Goal: Download file/media

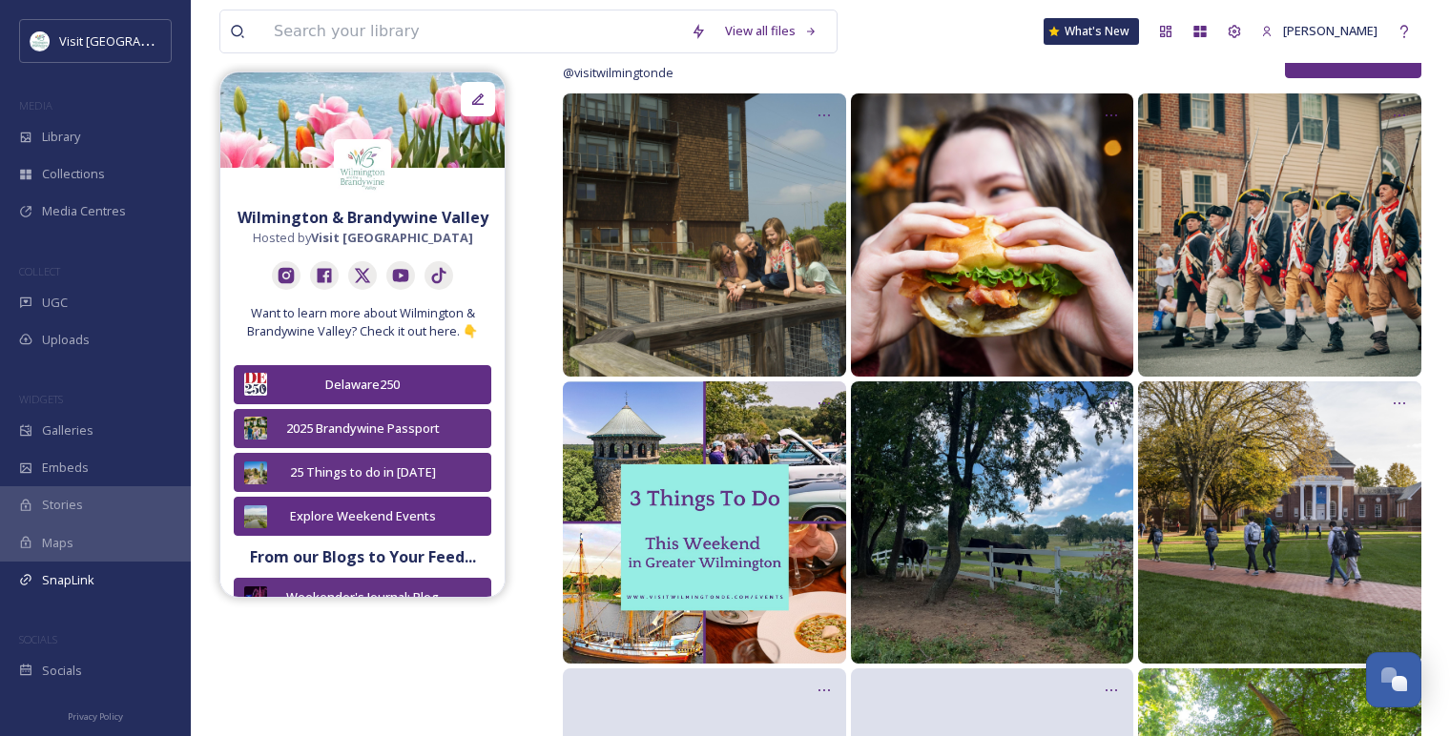
scroll to position [2270, 0]
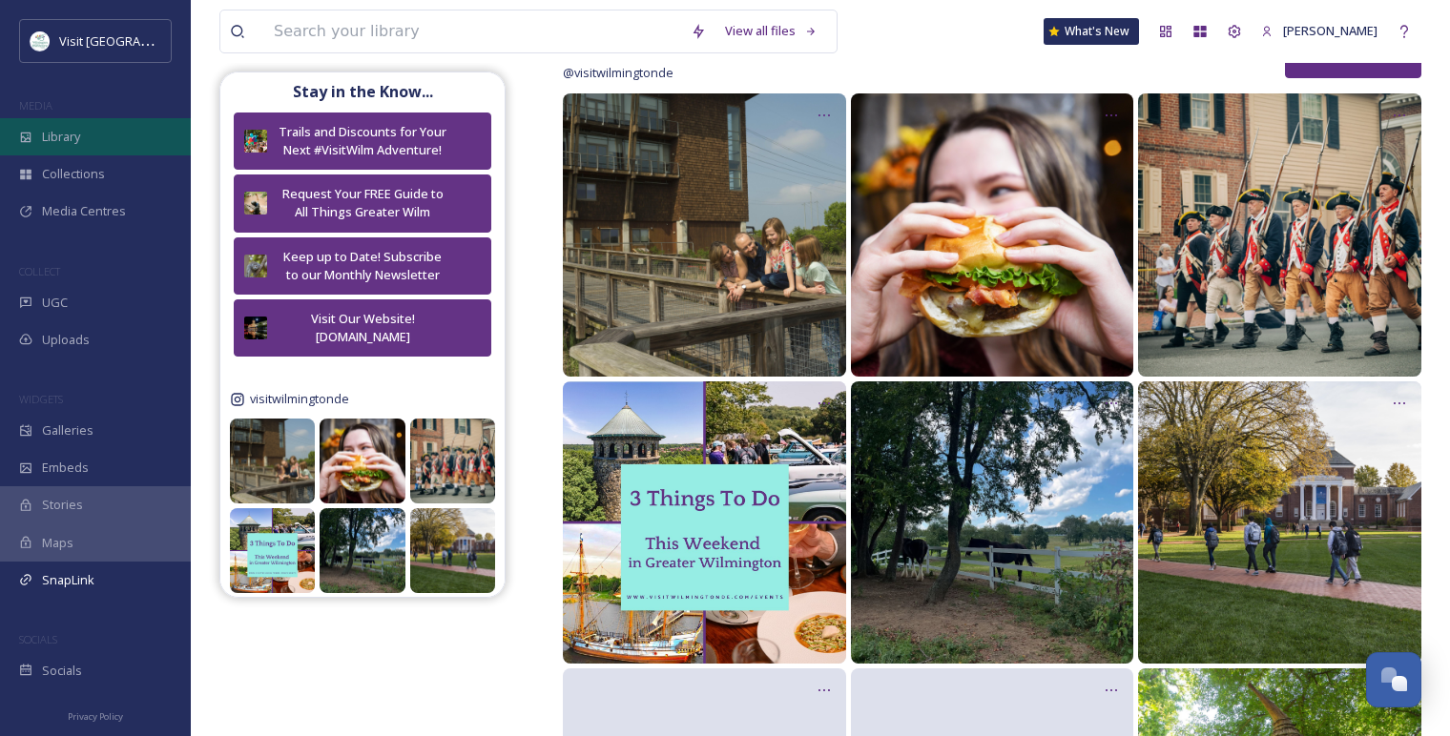
click at [52, 139] on span "Library" at bounding box center [61, 137] width 38 height 18
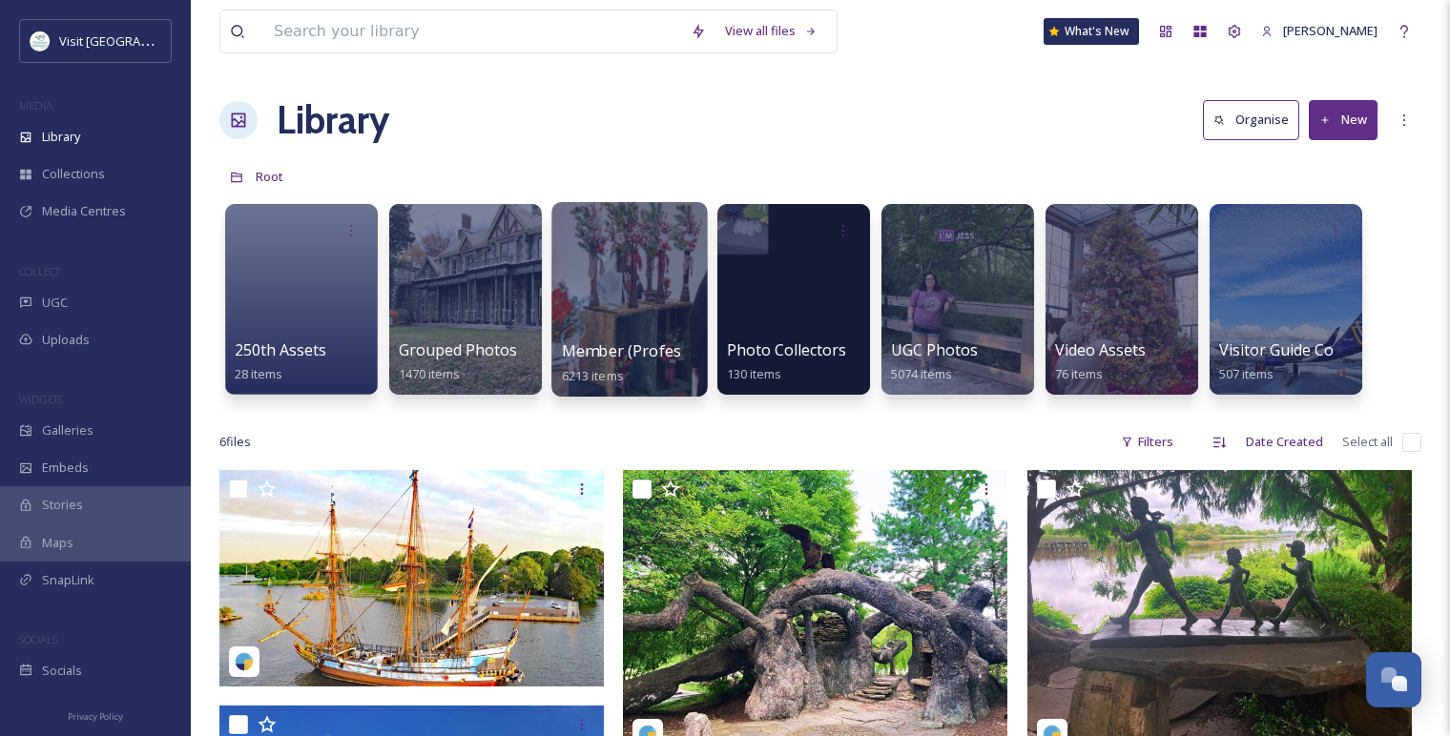
click at [670, 308] on div at bounding box center [629, 299] width 156 height 195
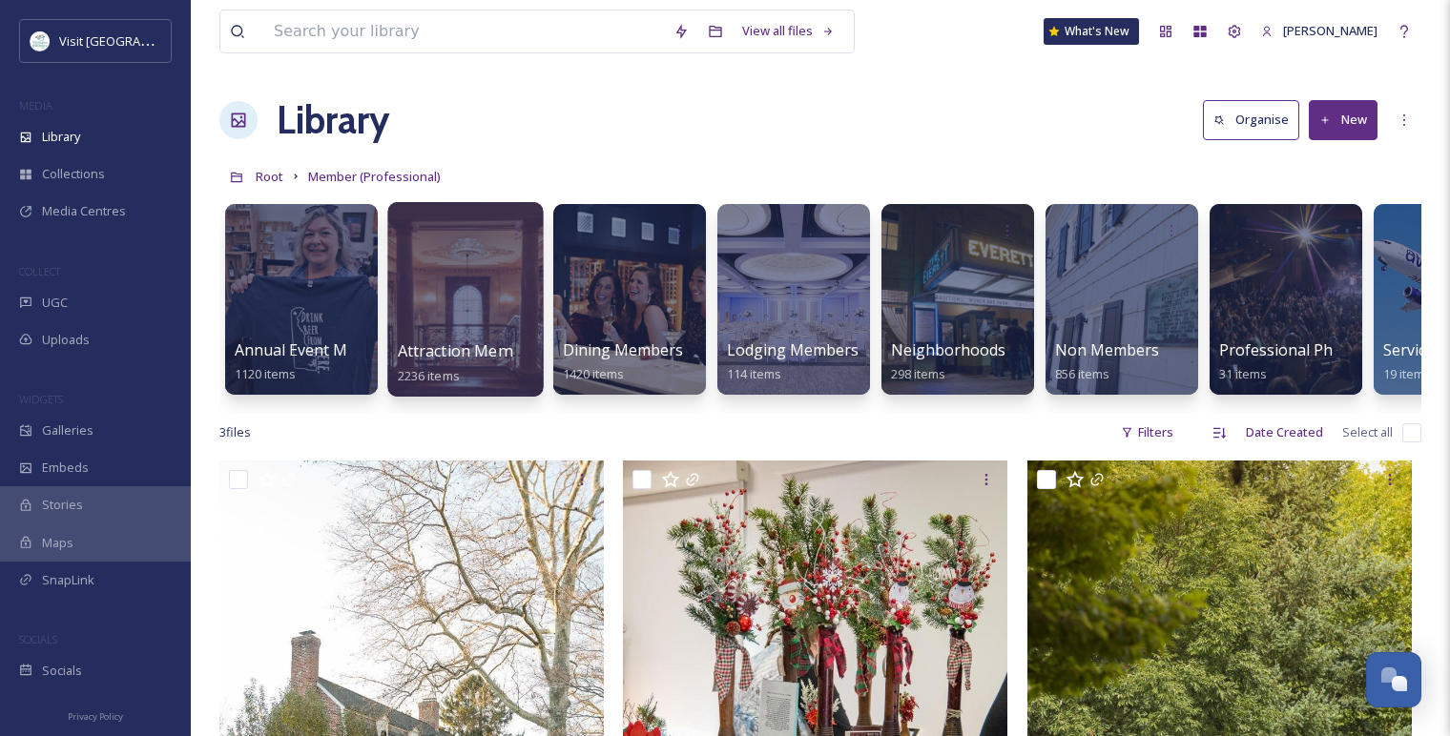
click at [487, 310] on div at bounding box center [465, 299] width 156 height 195
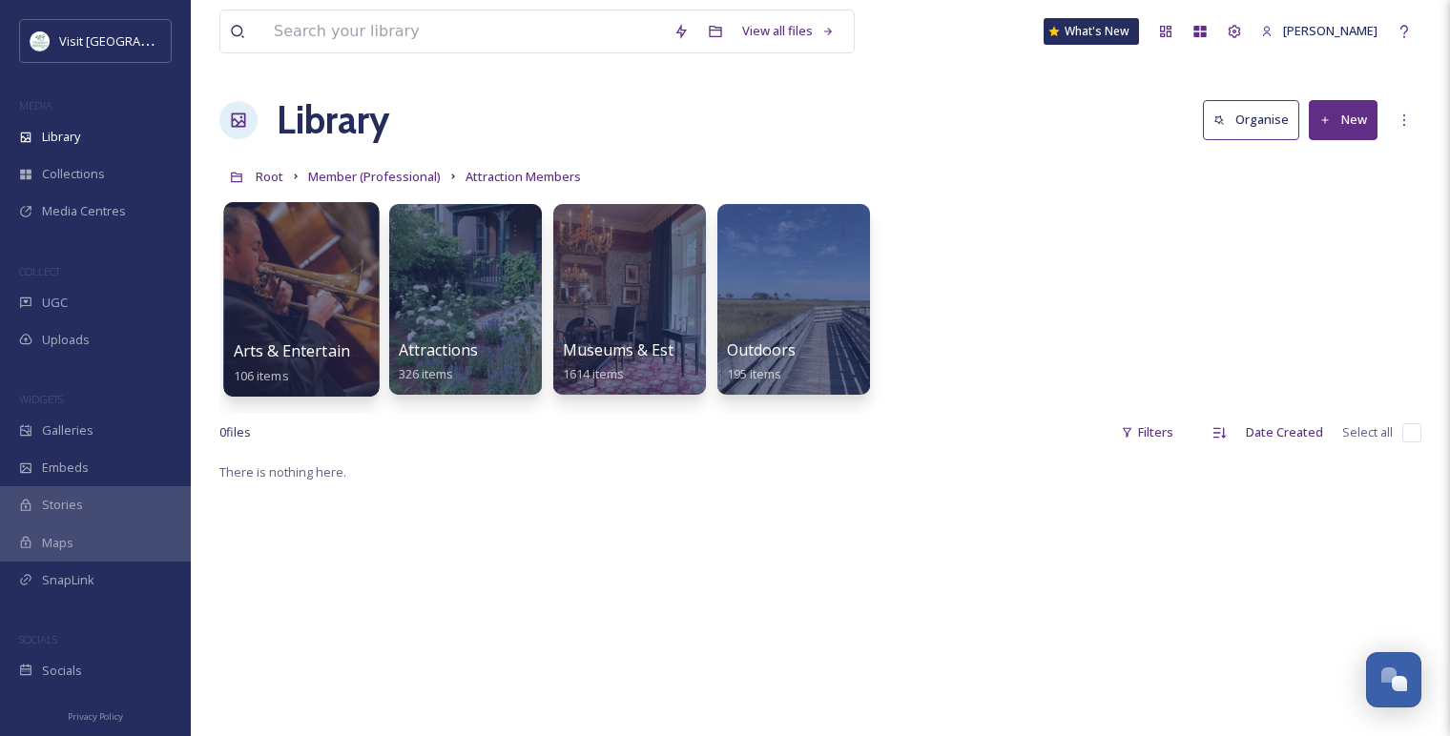
click at [291, 308] on div at bounding box center [301, 299] width 156 height 195
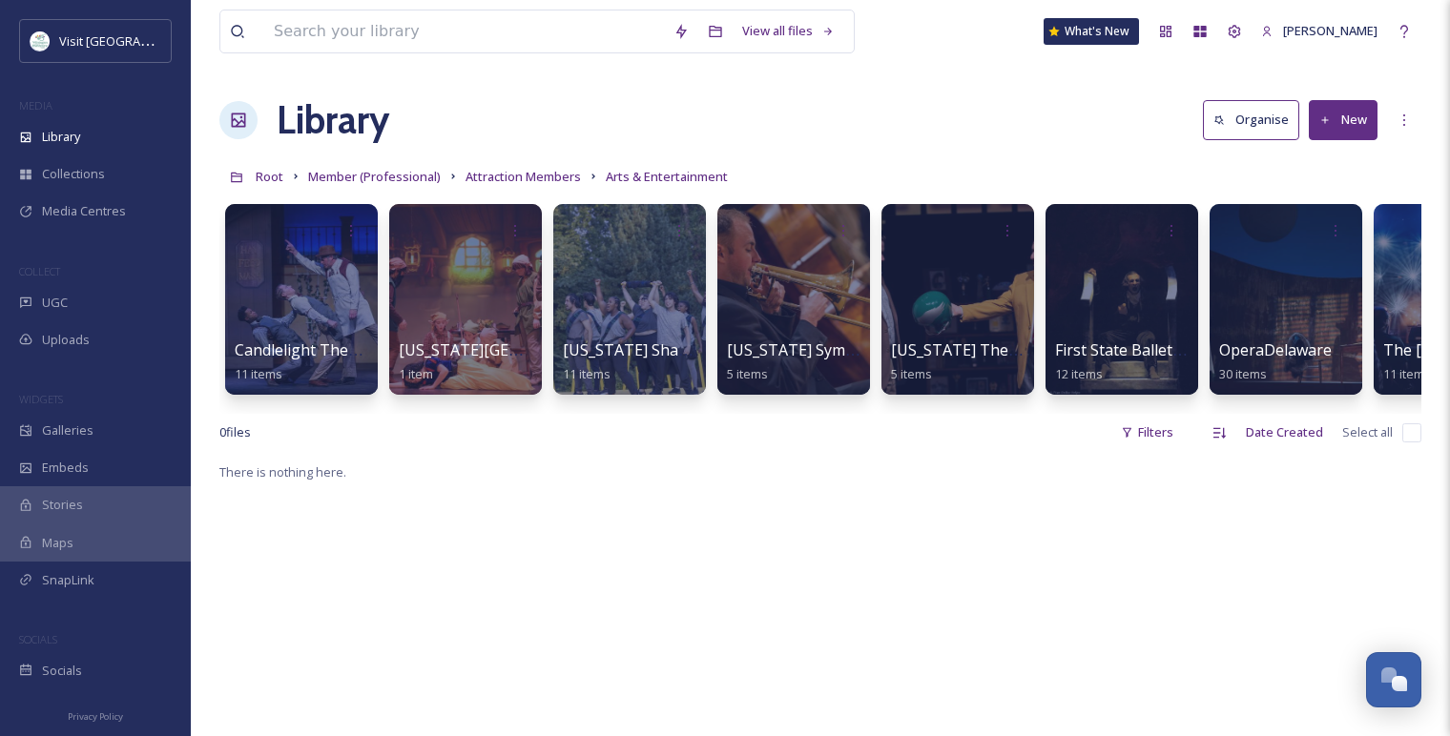
scroll to position [0, 127]
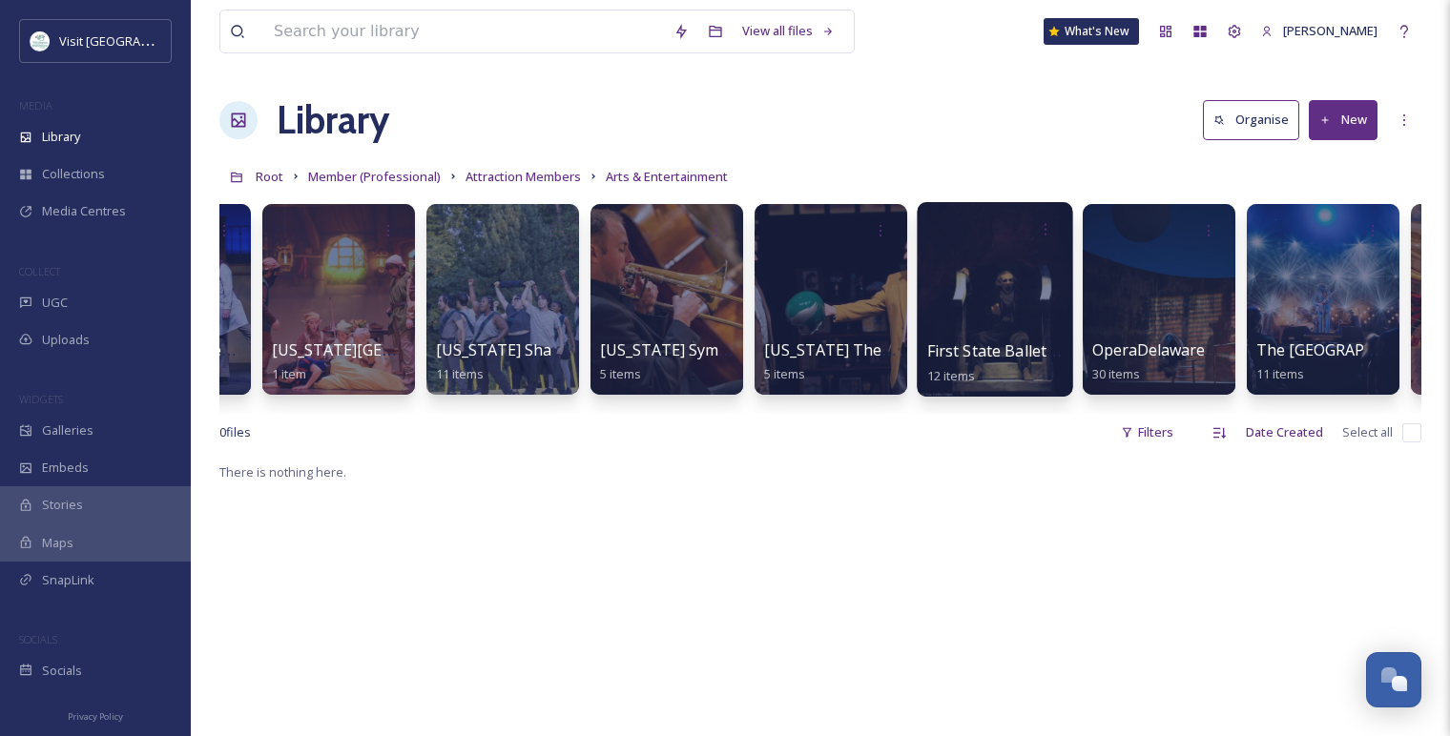
click at [927, 271] on div at bounding box center [995, 299] width 156 height 195
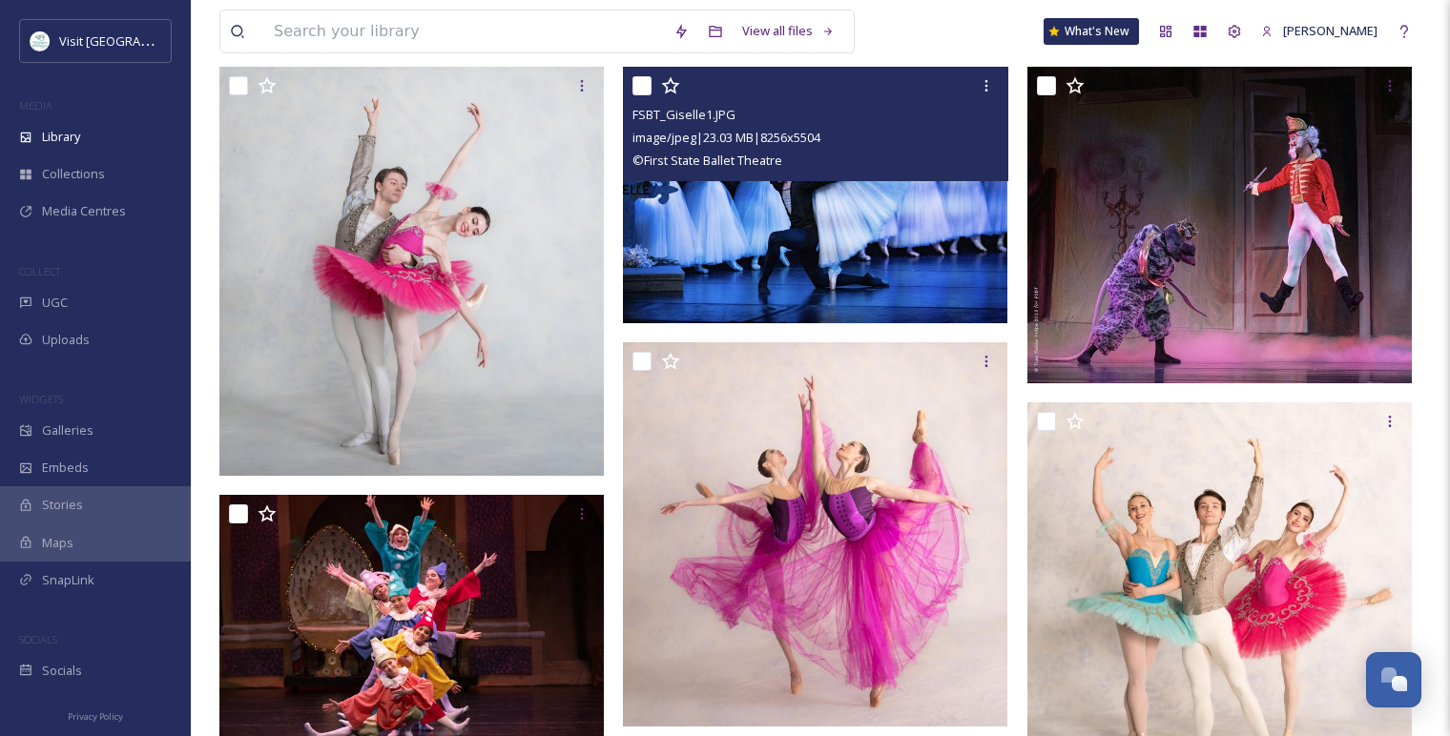
scroll to position [212, 0]
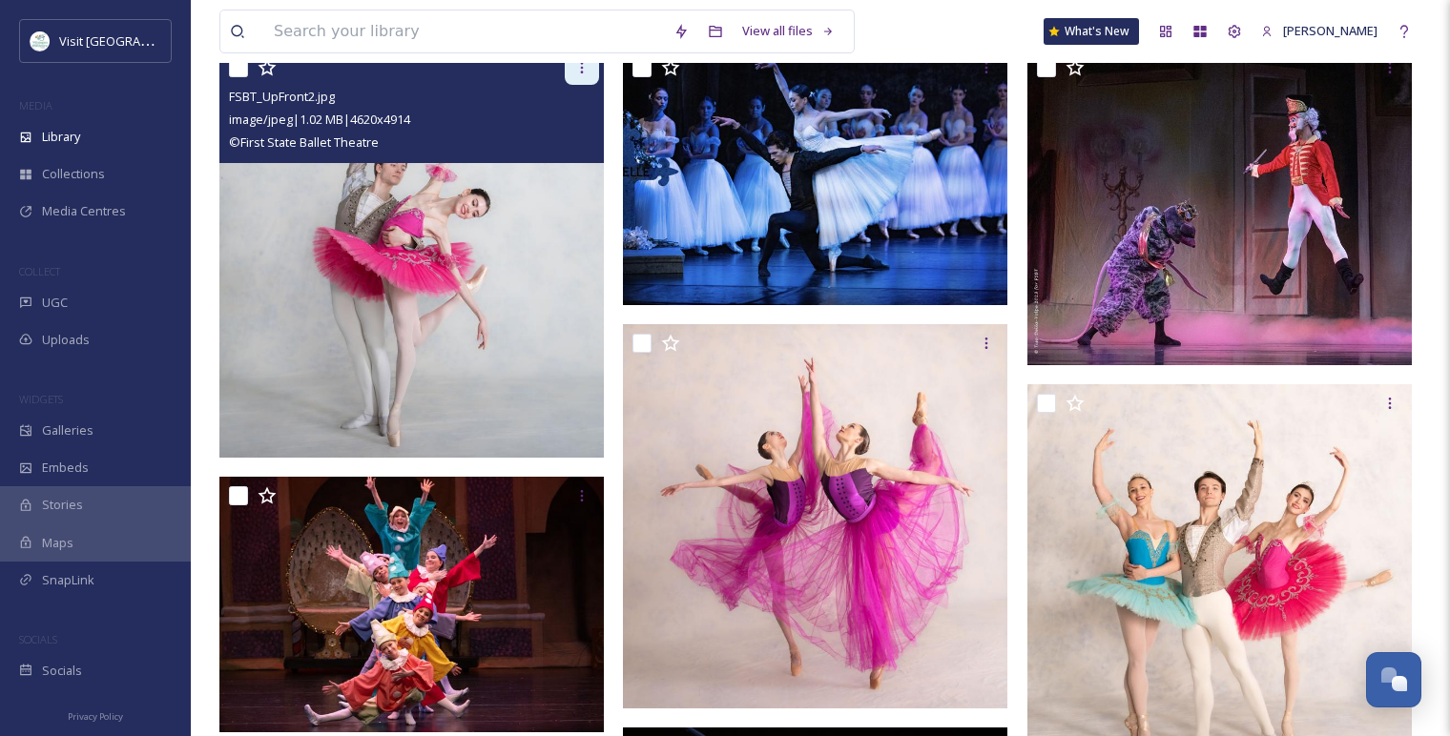
click at [580, 70] on icon at bounding box center [581, 67] width 15 height 15
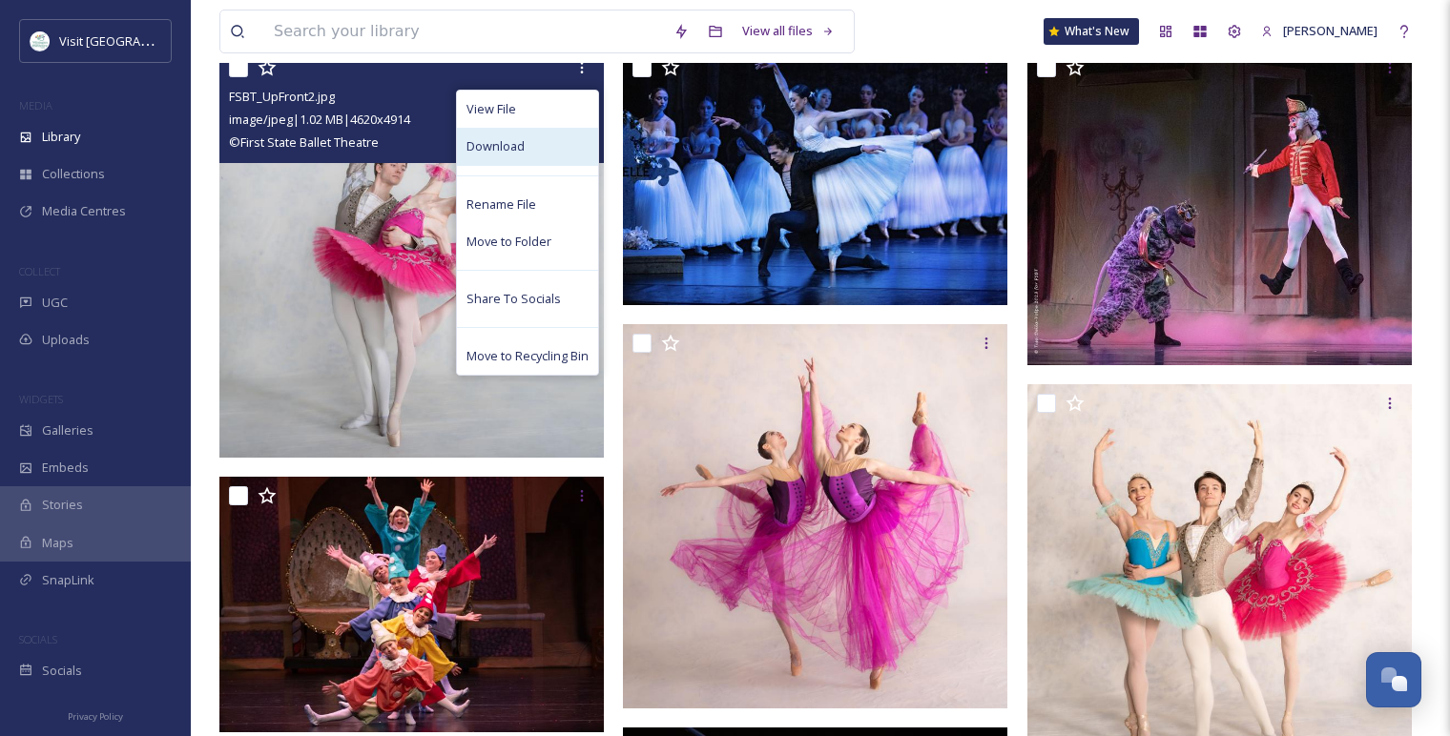
click at [533, 152] on div "Download" at bounding box center [527, 146] width 141 height 37
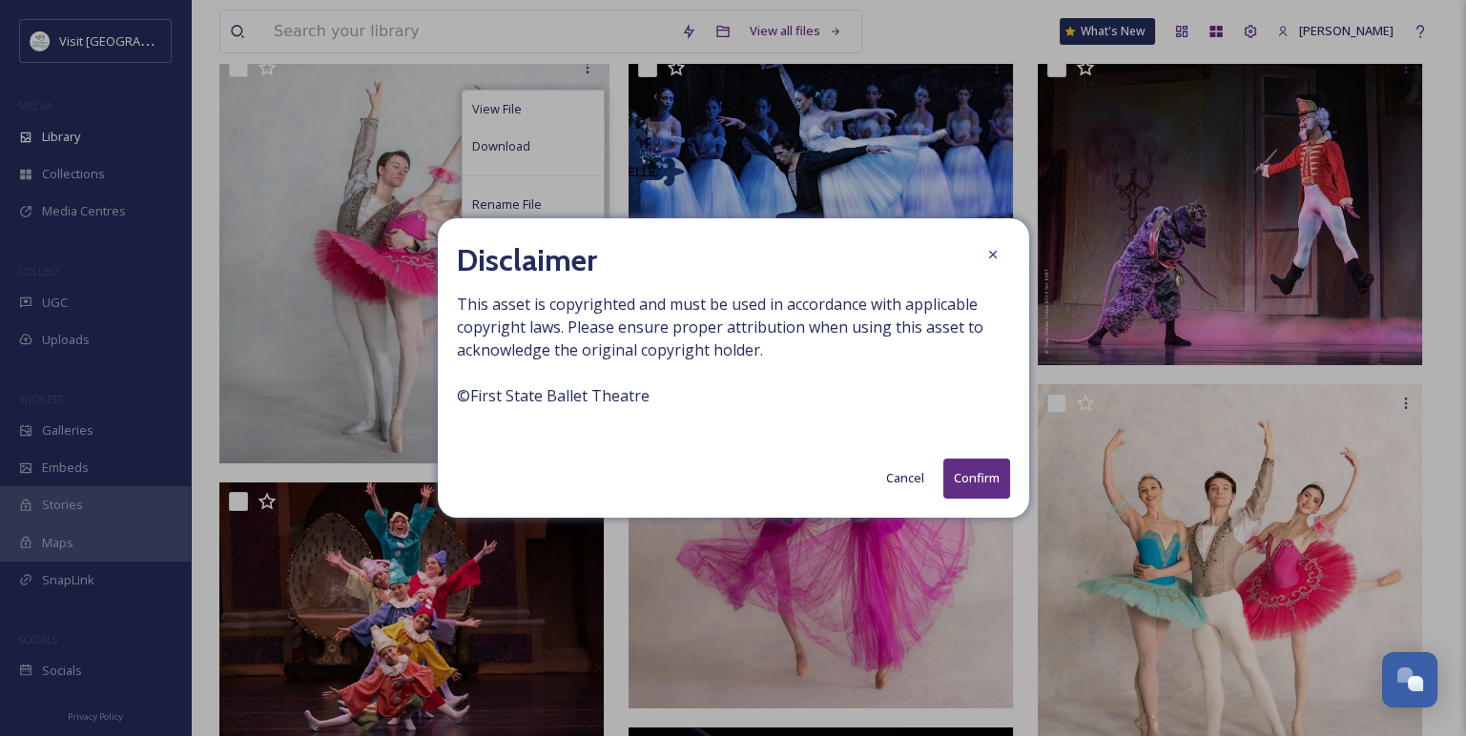
click at [969, 481] on button "Confirm" at bounding box center [977, 478] width 67 height 39
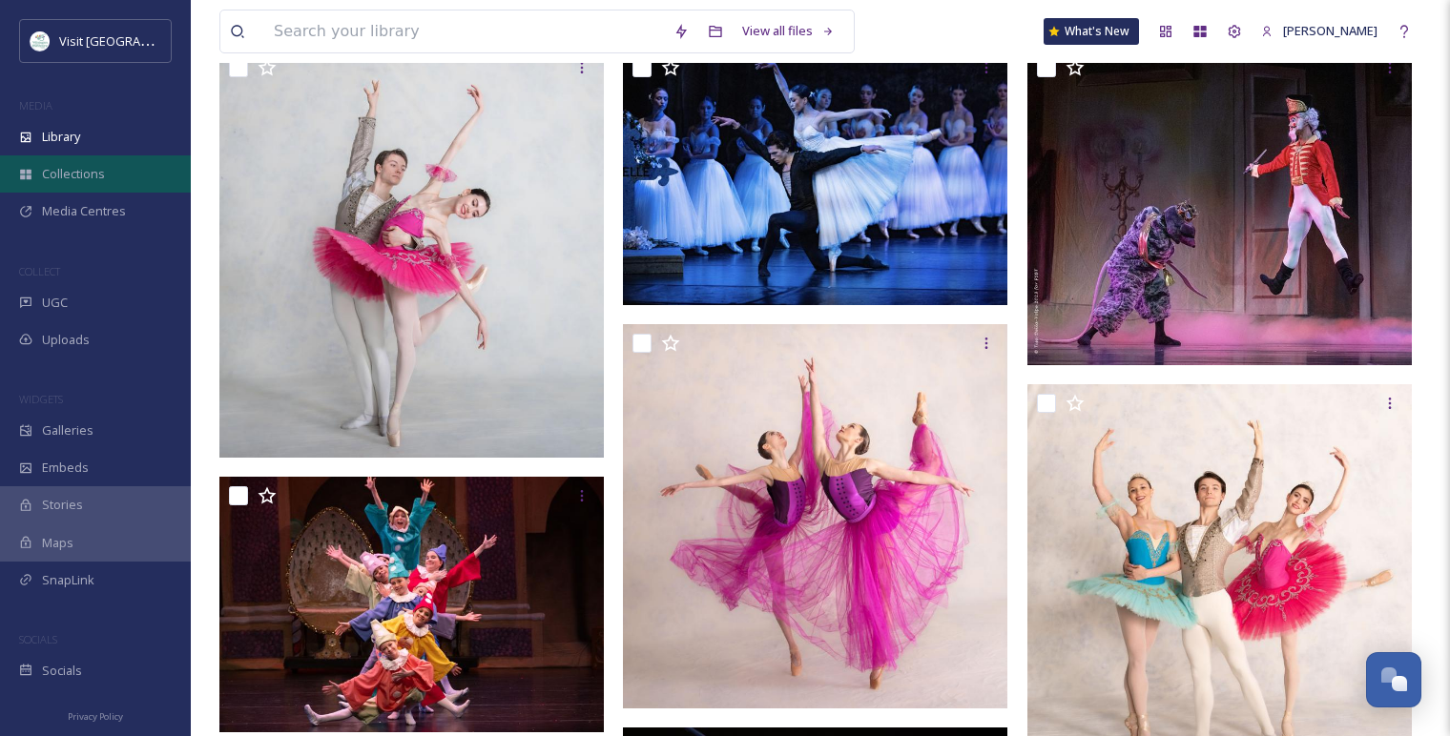
click at [86, 156] on div "Collections" at bounding box center [95, 174] width 191 height 37
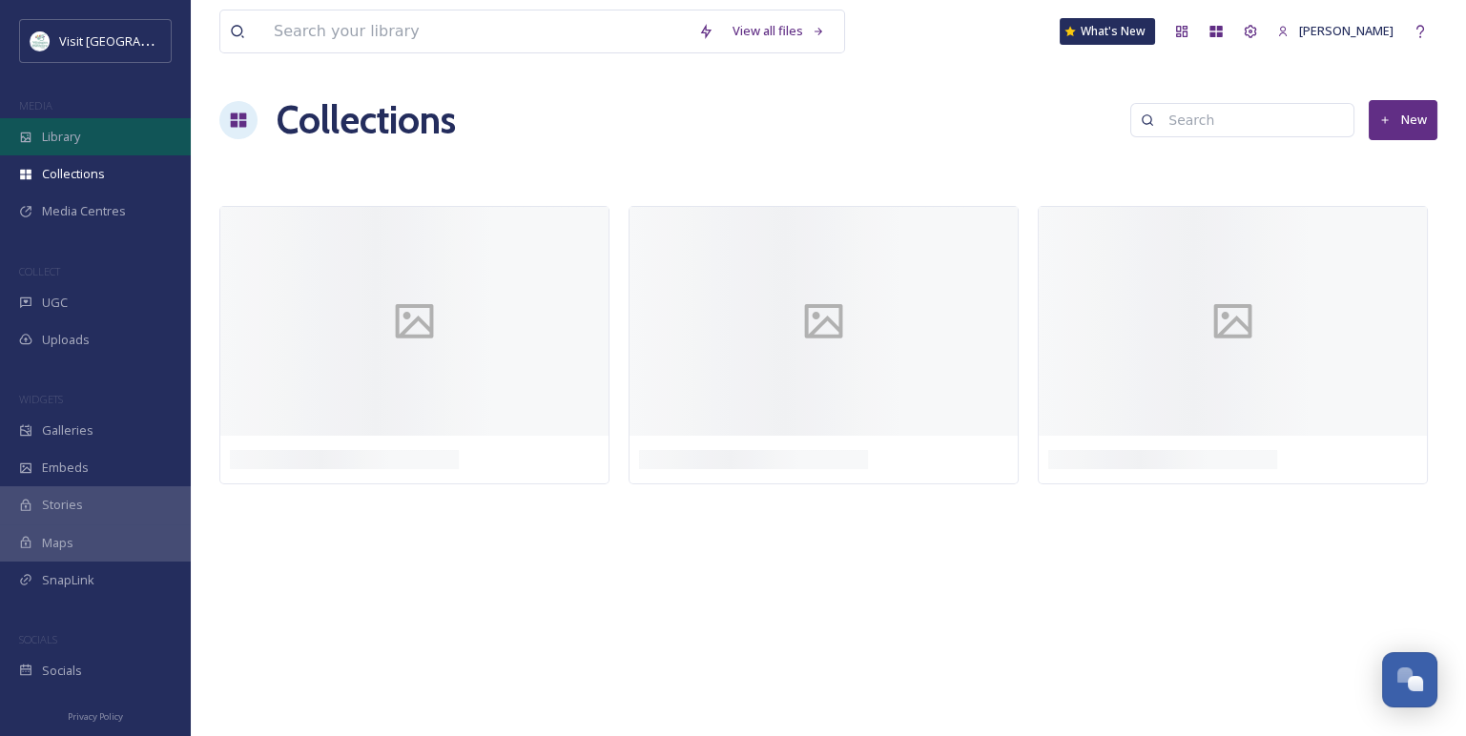
click at [85, 152] on div "Library" at bounding box center [95, 136] width 191 height 37
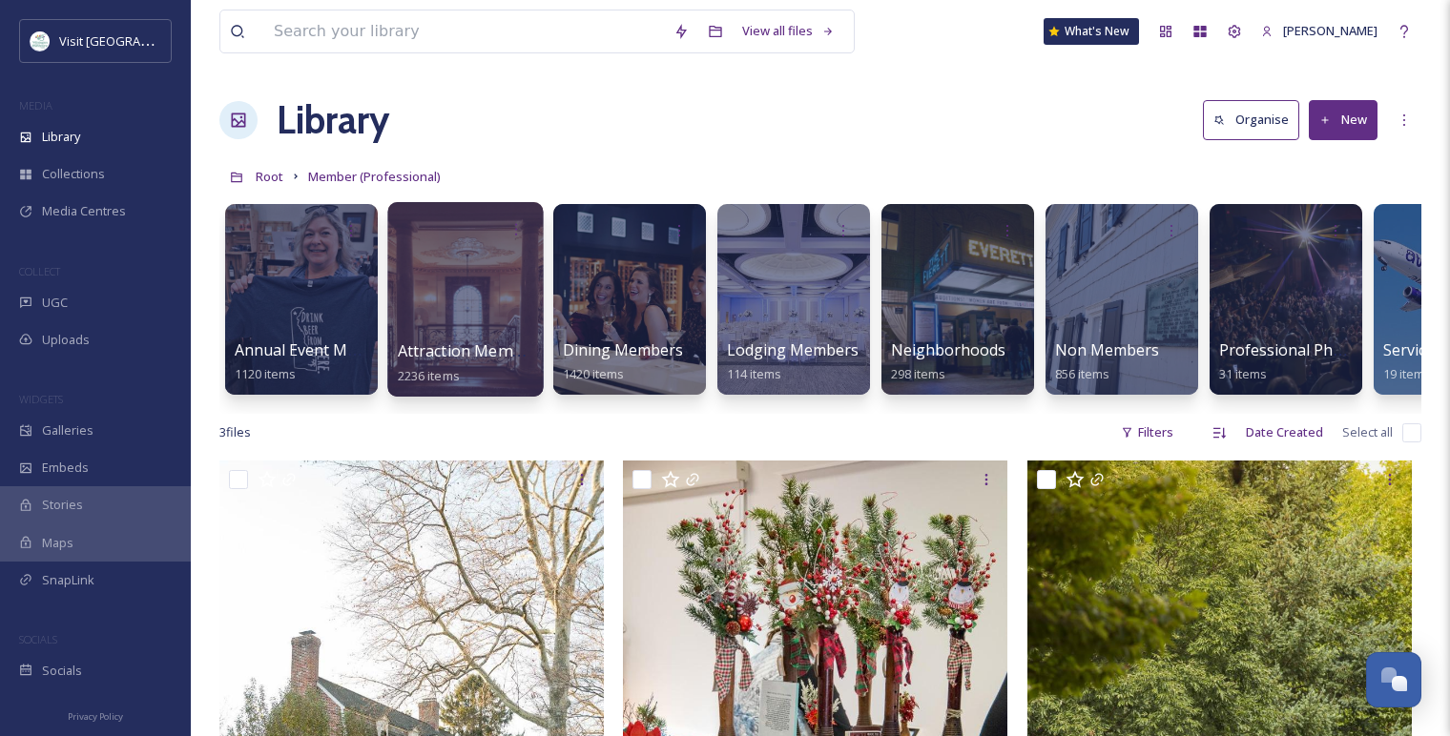
click at [431, 291] on div at bounding box center [465, 299] width 156 height 195
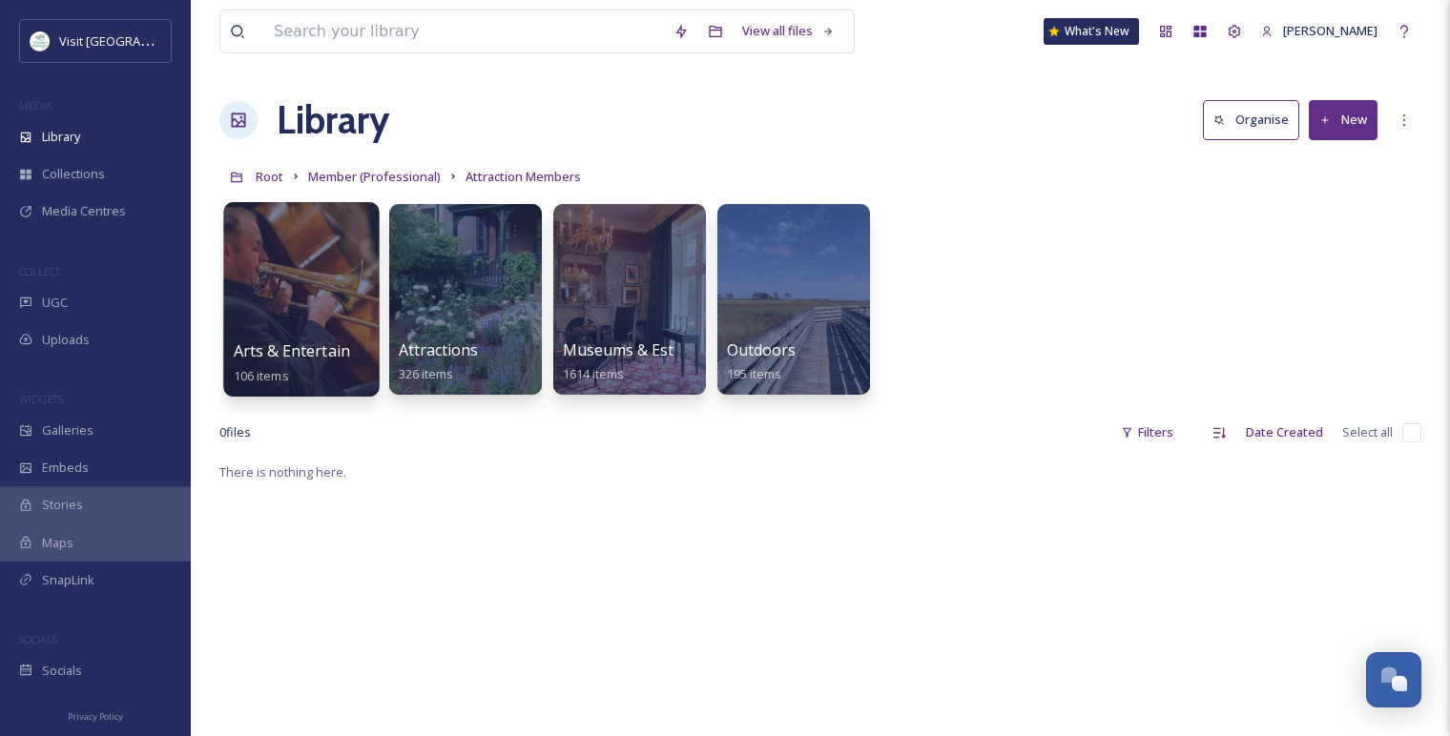
click at [328, 285] on div at bounding box center [301, 299] width 156 height 195
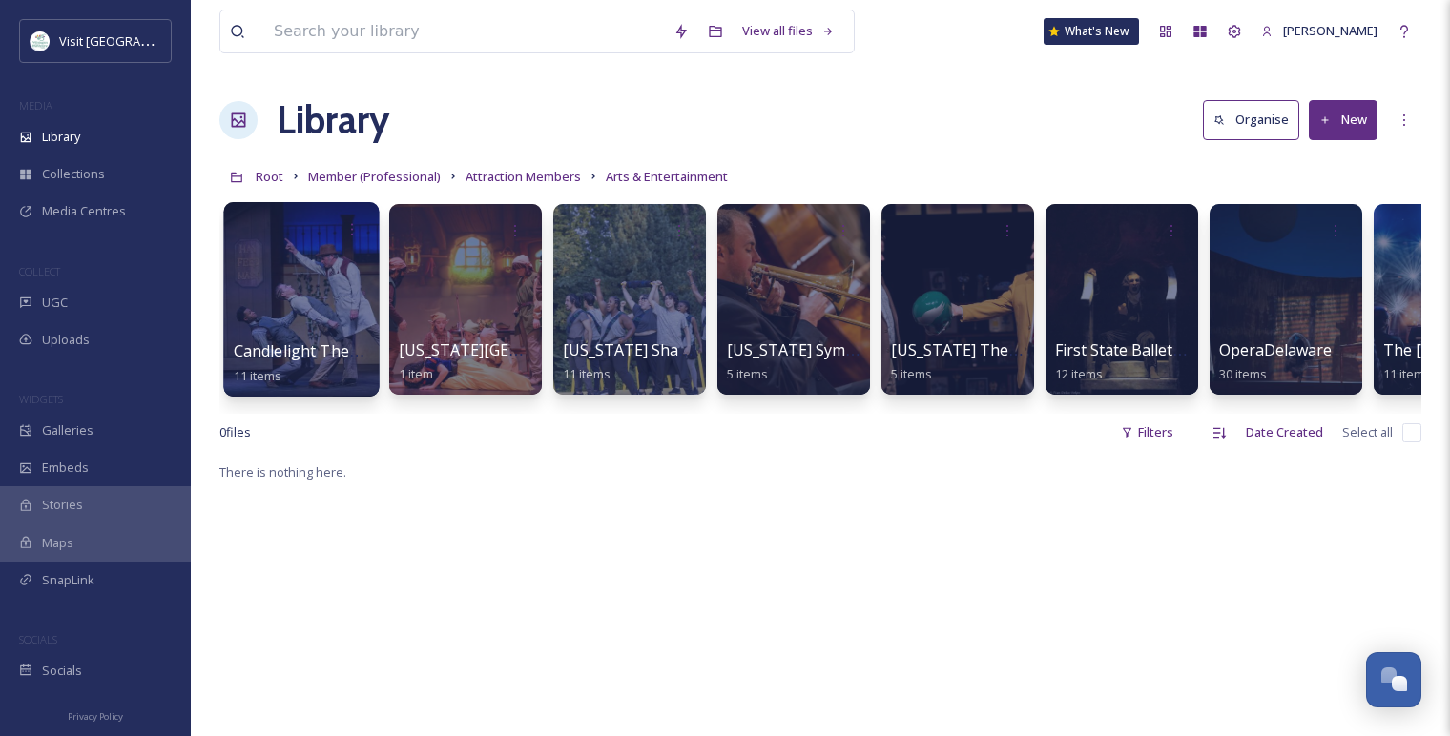
click at [229, 290] on div at bounding box center [301, 299] width 156 height 195
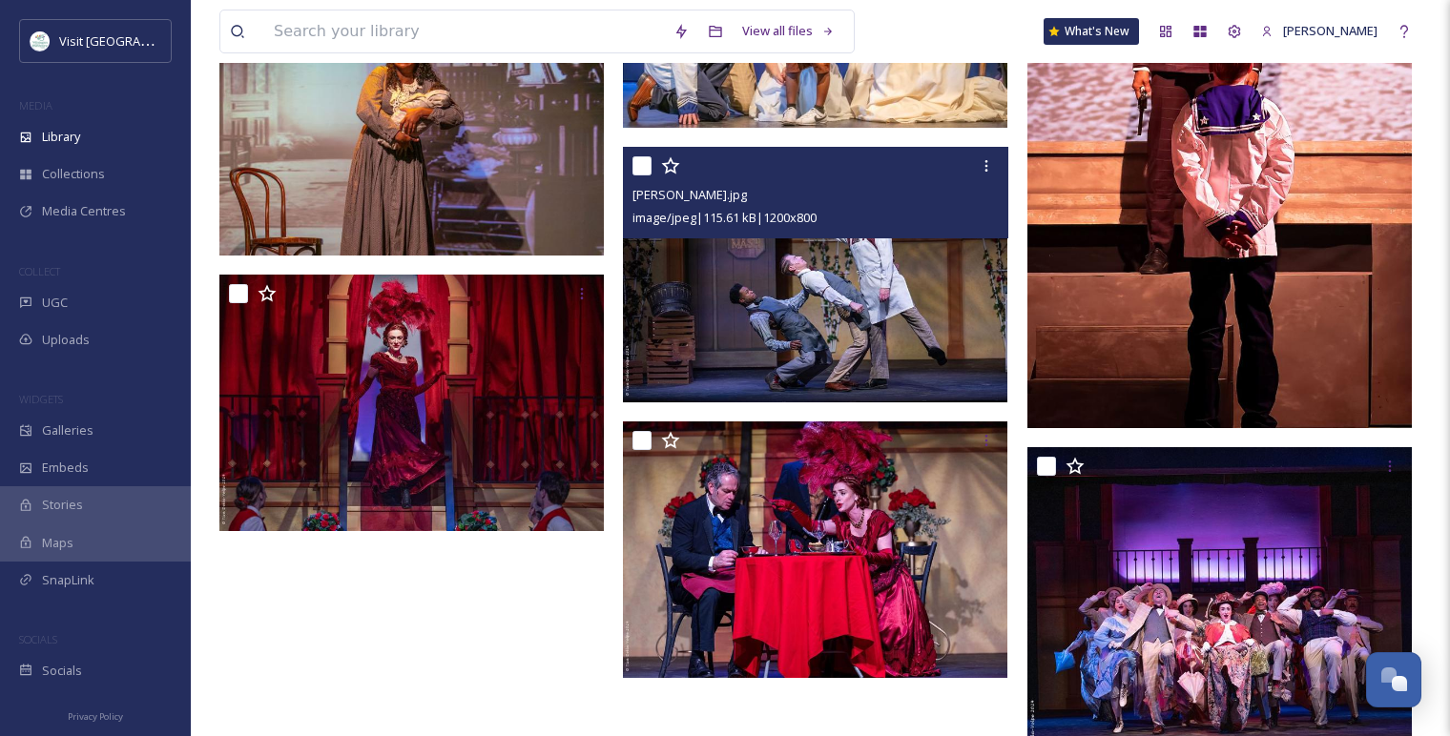
scroll to position [635, 0]
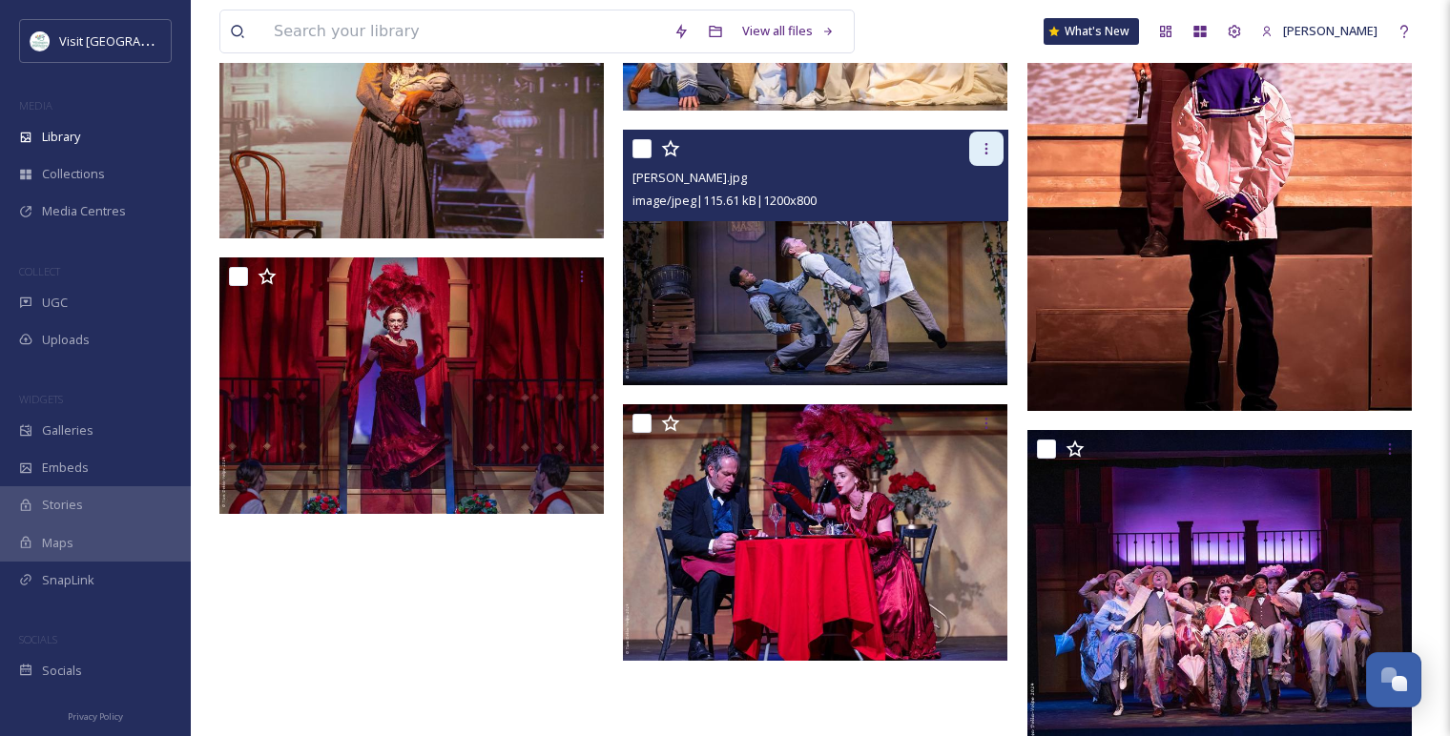
click at [987, 155] on div at bounding box center [986, 149] width 34 height 34
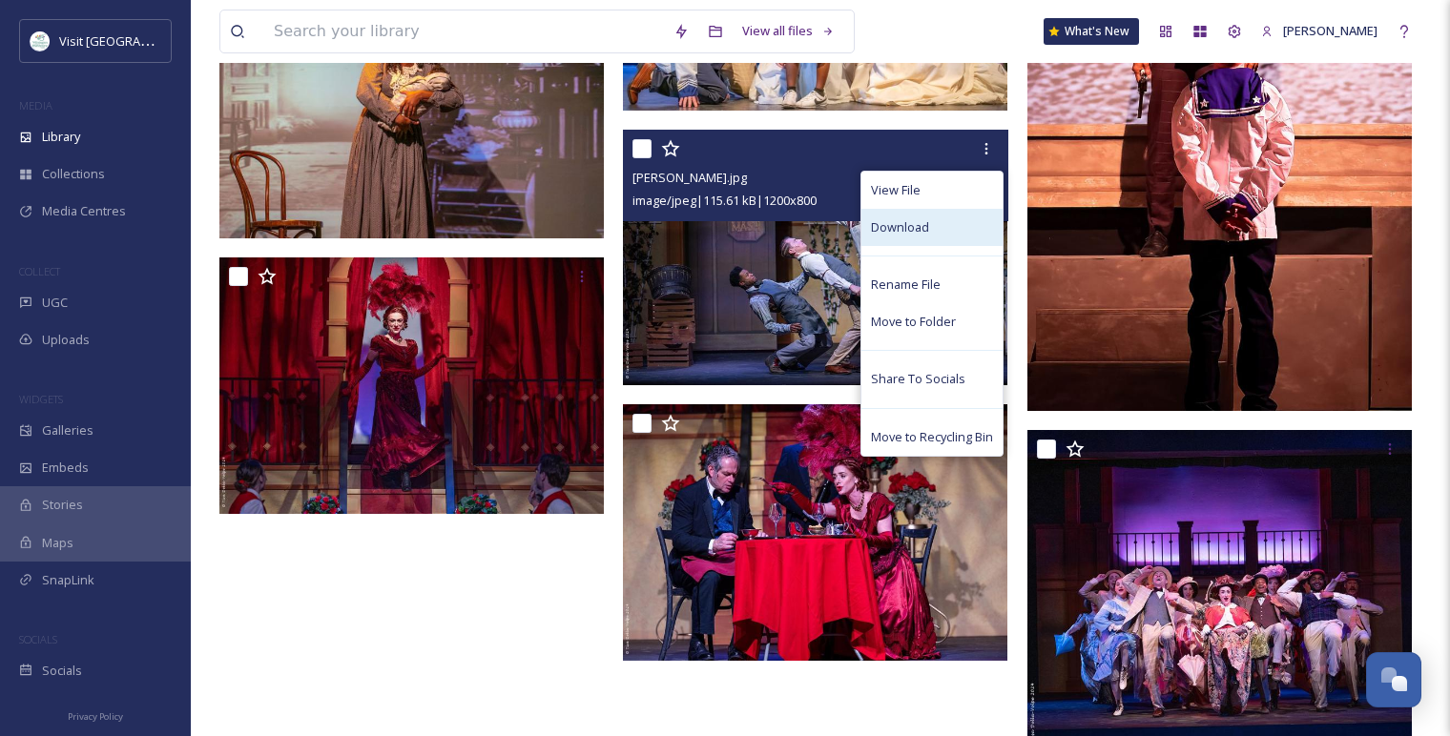
click at [948, 220] on div "Download" at bounding box center [931, 227] width 141 height 37
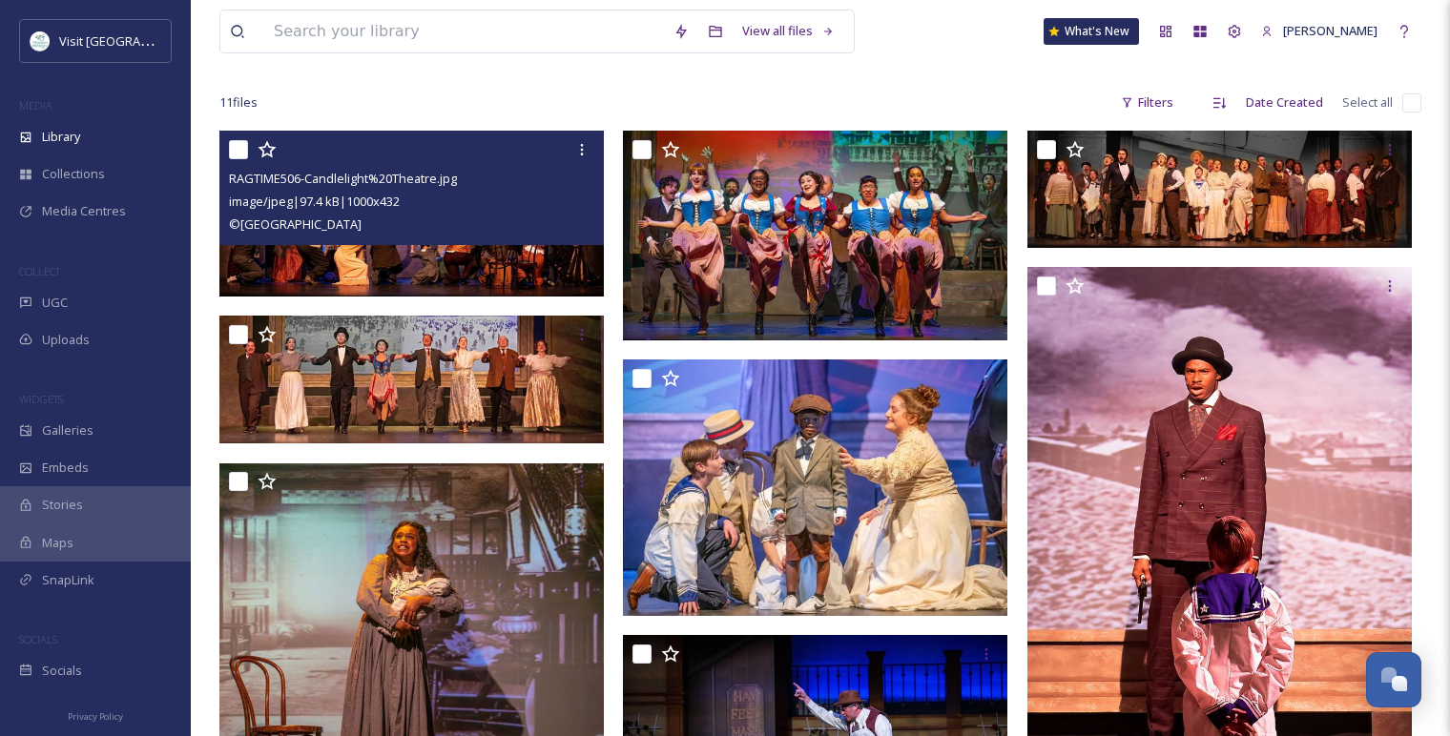
scroll to position [0, 0]
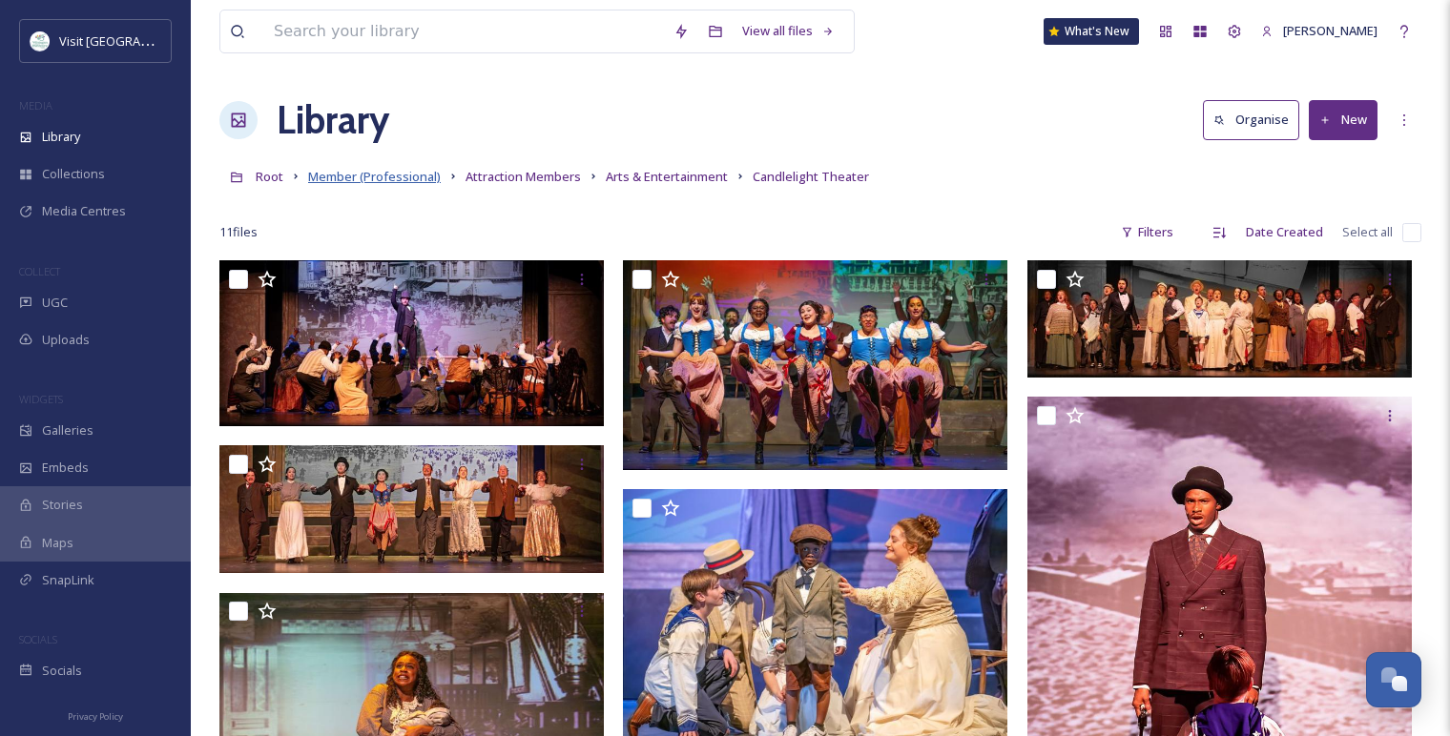
click at [369, 176] on span "Member (Professional)" at bounding box center [374, 176] width 133 height 17
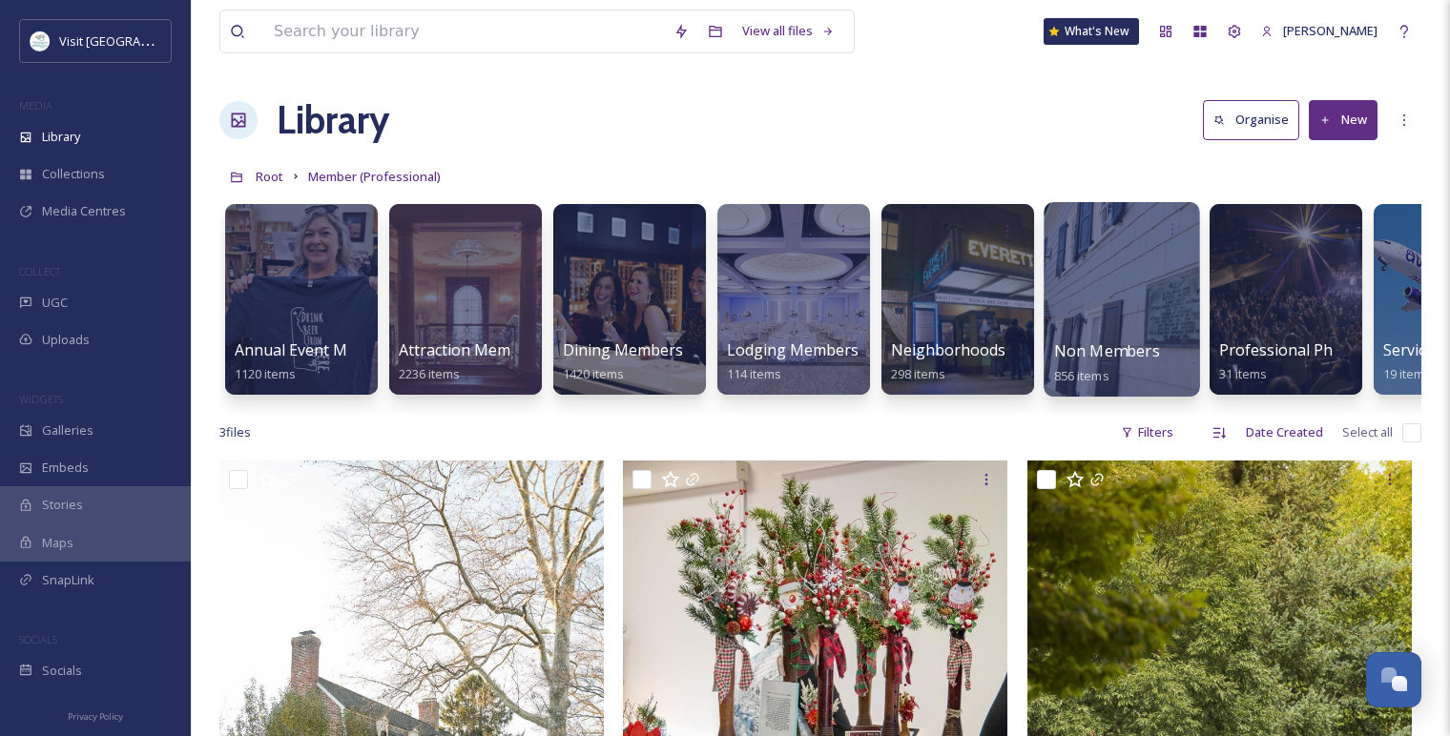
click at [1133, 338] on div at bounding box center [1122, 299] width 156 height 195
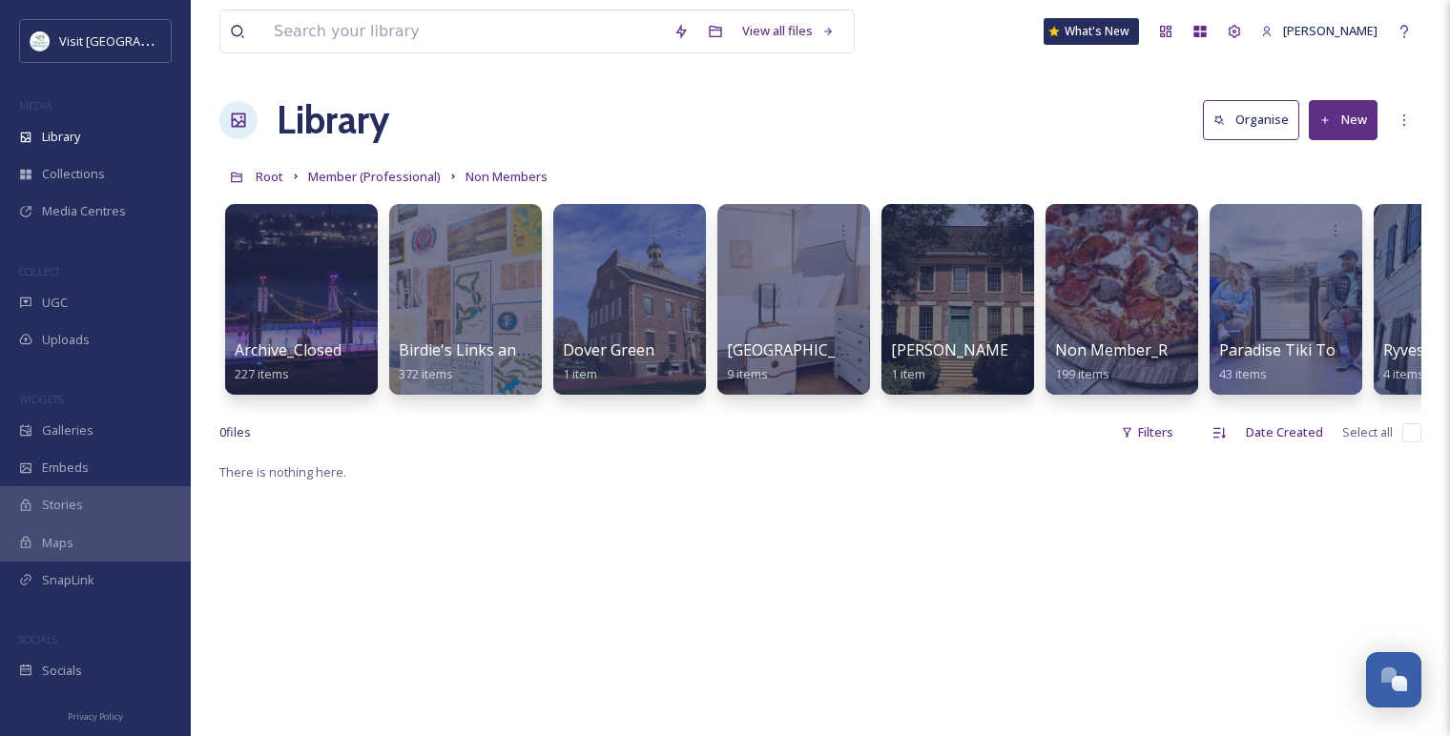
drag, startPoint x: 1029, startPoint y: 412, endPoint x: 1046, endPoint y: 412, distance: 16.2
click at [1046, 412] on div "Archive_Closed Businesses 227 items Birdie's Links and Drinks 372 items Dover G…" at bounding box center [820, 304] width 1202 height 219
click at [1079, 330] on div at bounding box center [1122, 299] width 156 height 195
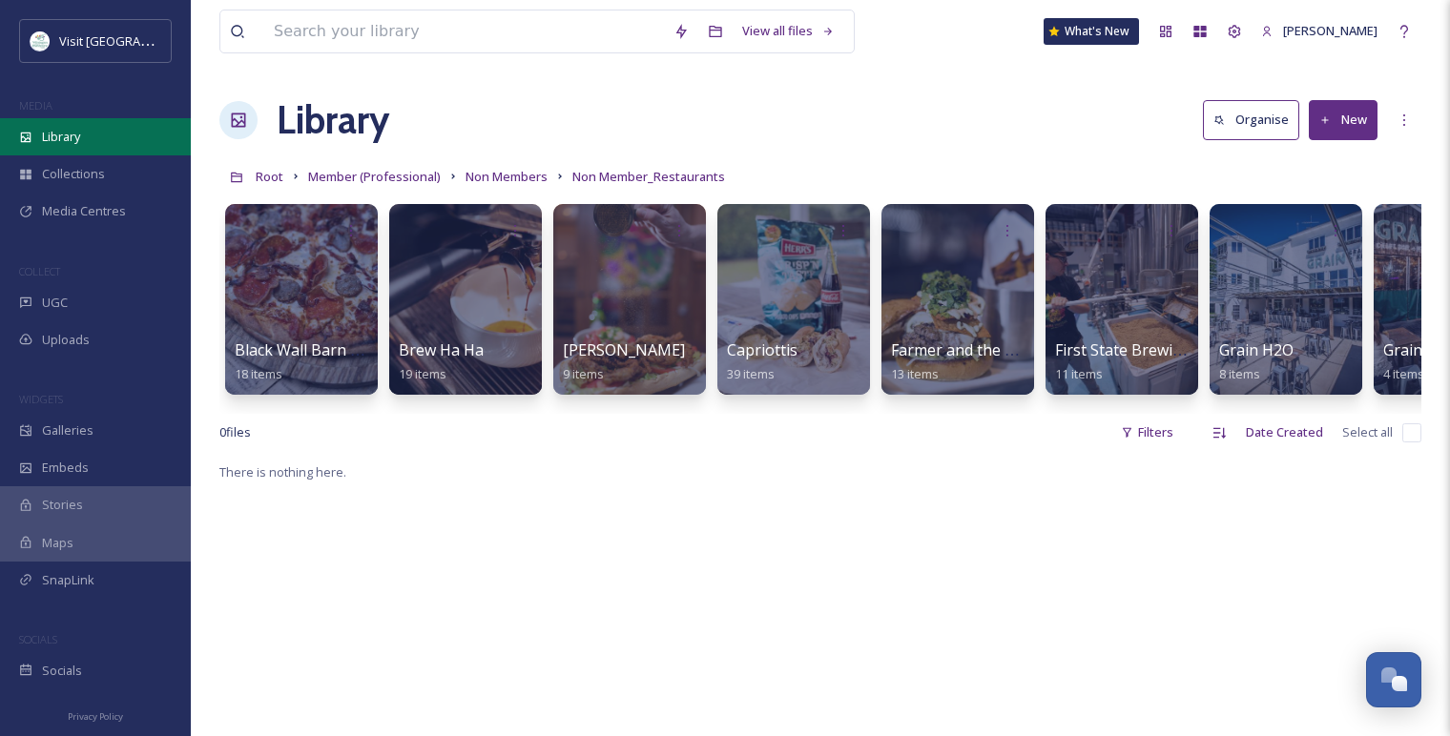
click at [84, 140] on div "Library" at bounding box center [95, 136] width 191 height 37
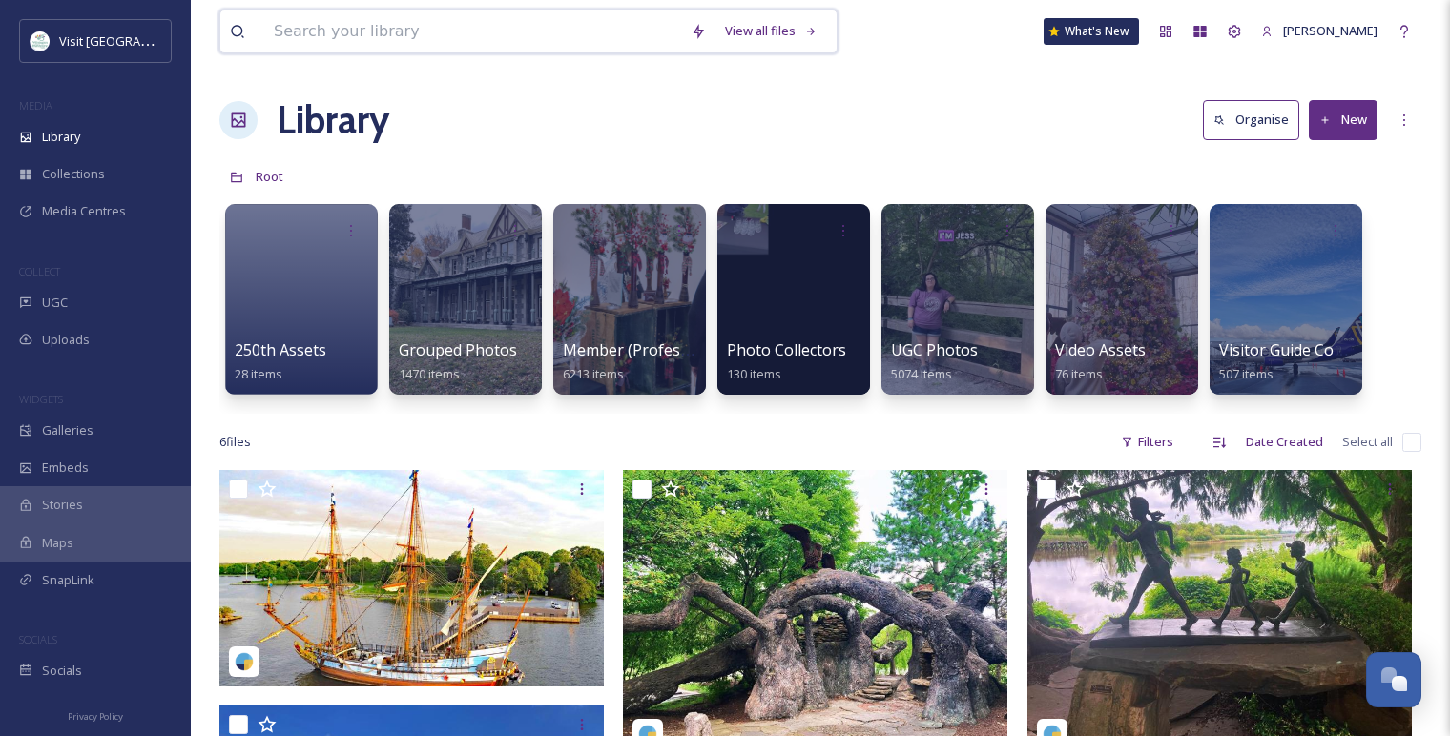
click at [378, 36] on input at bounding box center [472, 31] width 417 height 42
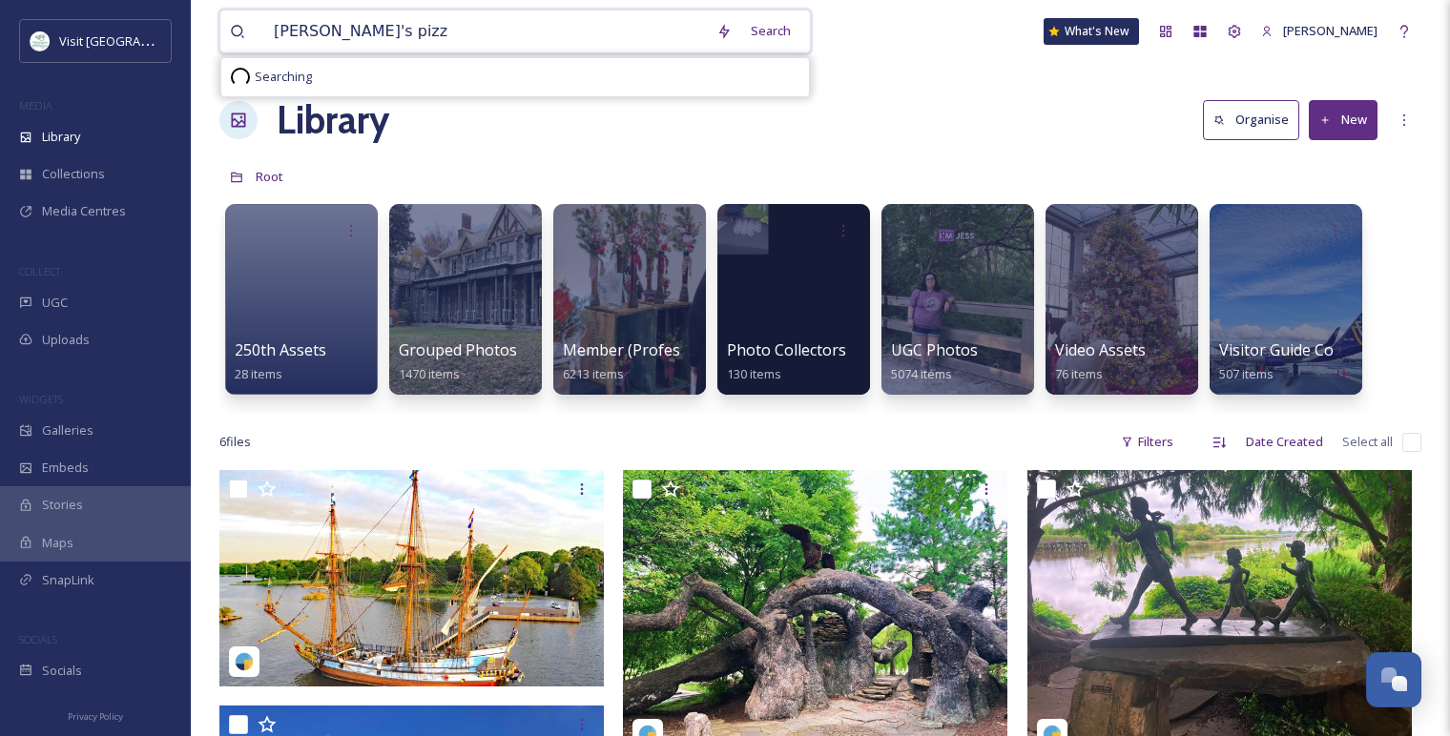
type input "[PERSON_NAME]'s pizza"
click at [340, 24] on span "[PERSON_NAME]'s pizza" at bounding box center [342, 31] width 156 height 28
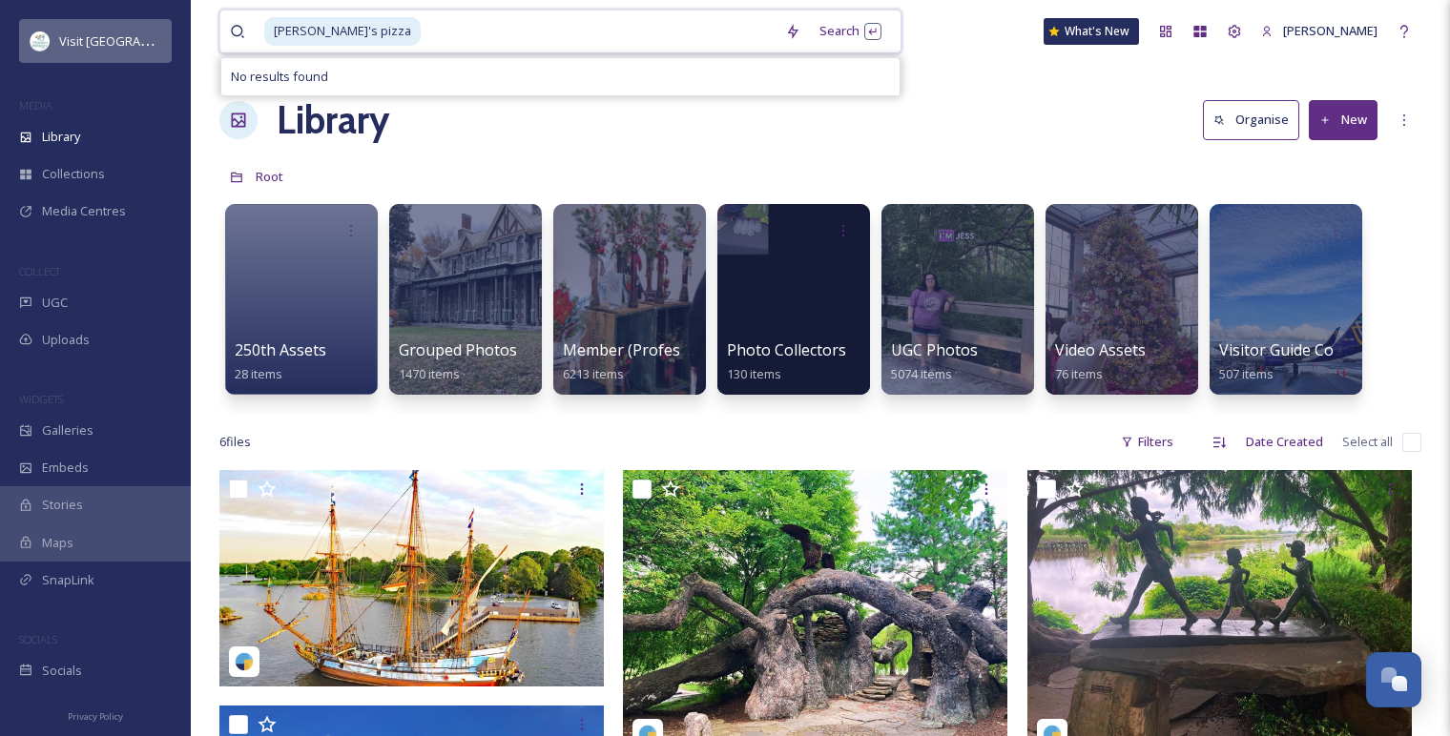
drag, startPoint x: 347, startPoint y: 25, endPoint x: 157, endPoint y: 28, distance: 189.9
click at [157, 28] on div "Visit Wilmington MEDIA Library Collections Media Centres COLLECT UGC Uploads WI…" at bounding box center [725, 603] width 1450 height 1207
type input "\"
type input "n"
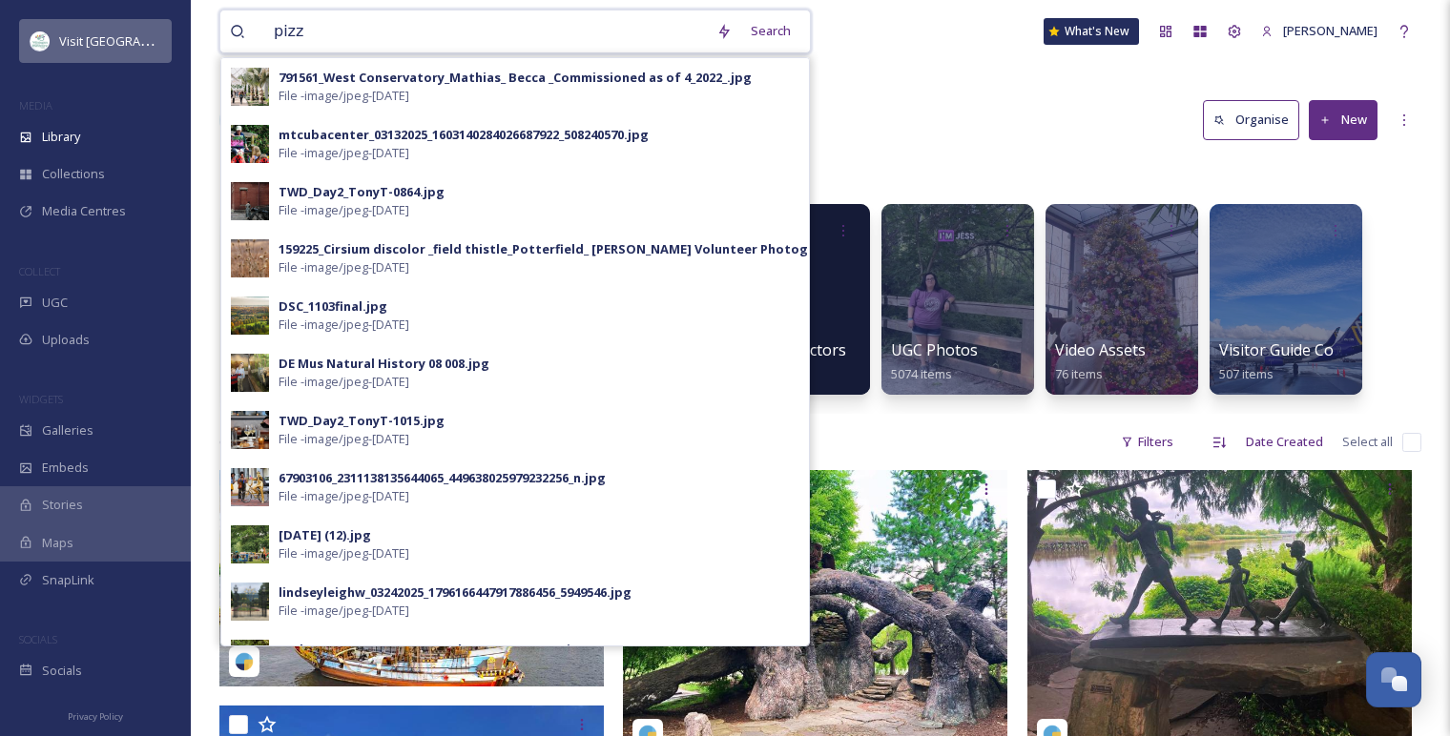
type input "pizza"
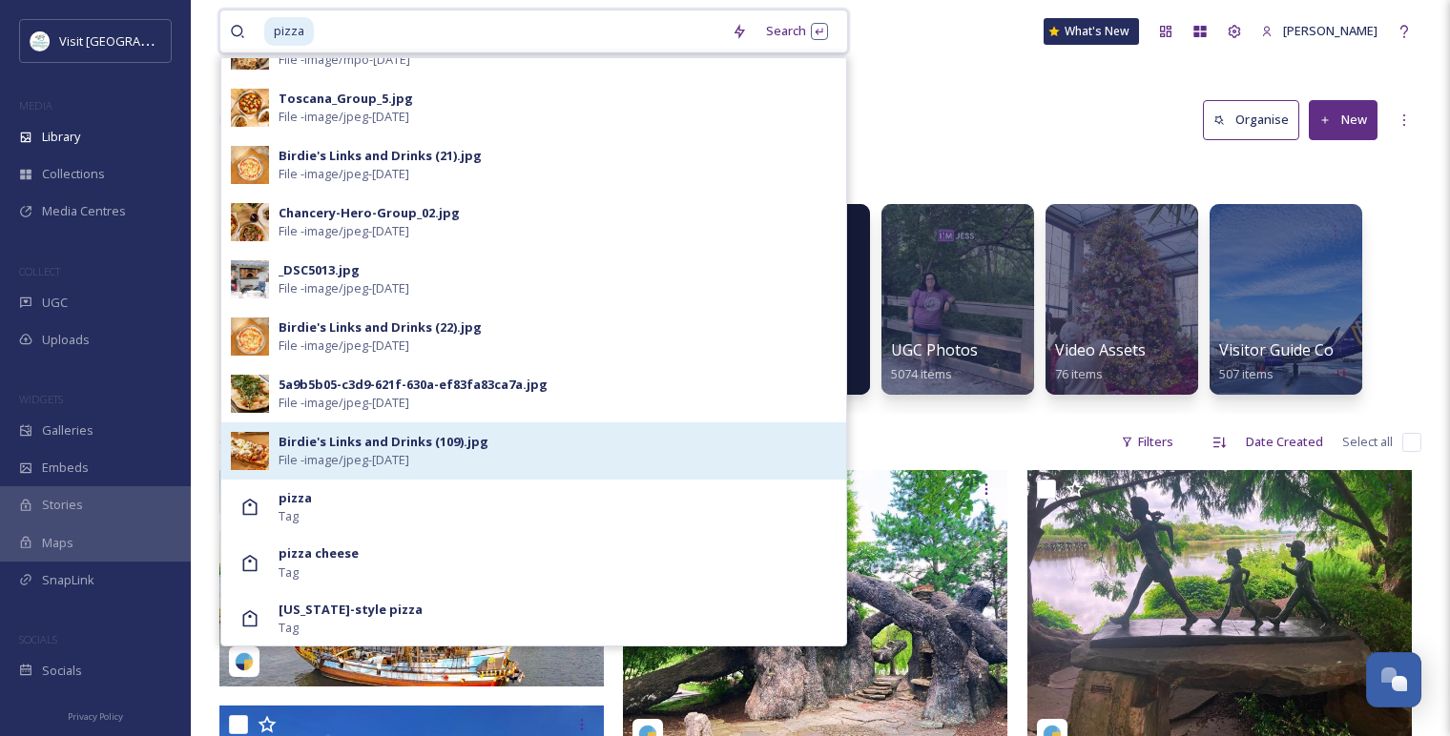
scroll to position [212, 0]
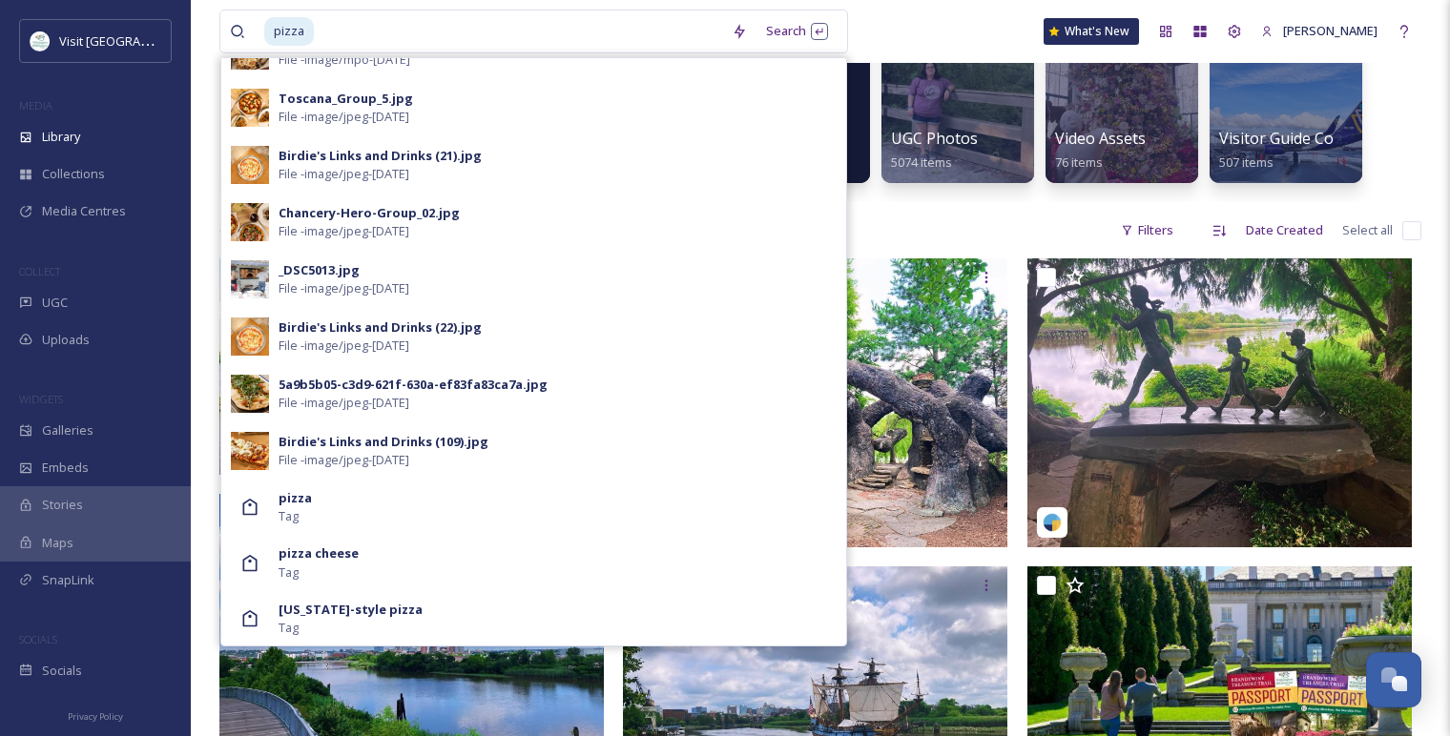
click at [926, 220] on div "6 file s Filters Date Created Select all" at bounding box center [820, 230] width 1202 height 37
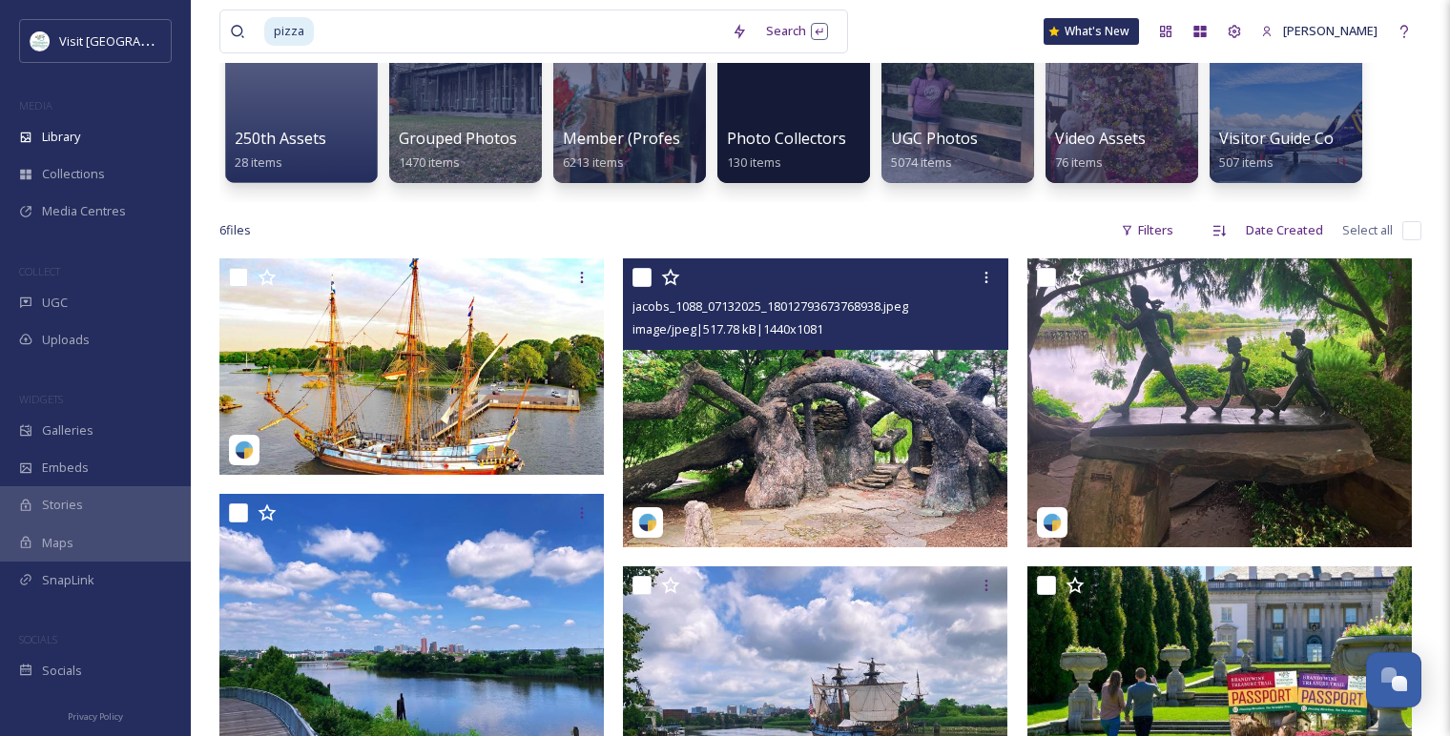
scroll to position [0, 0]
